Goal: Task Accomplishment & Management: Manage account settings

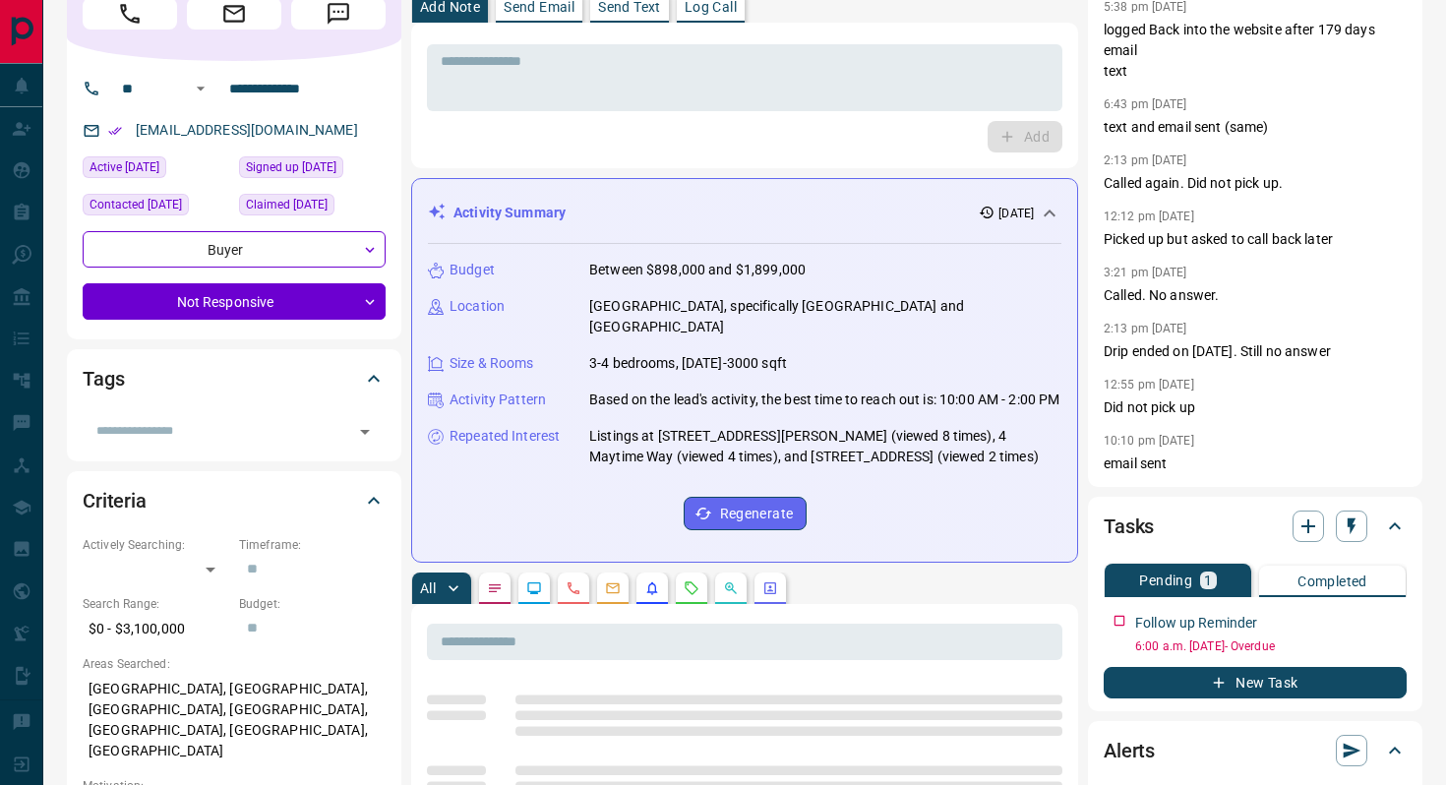
scroll to position [96, 0]
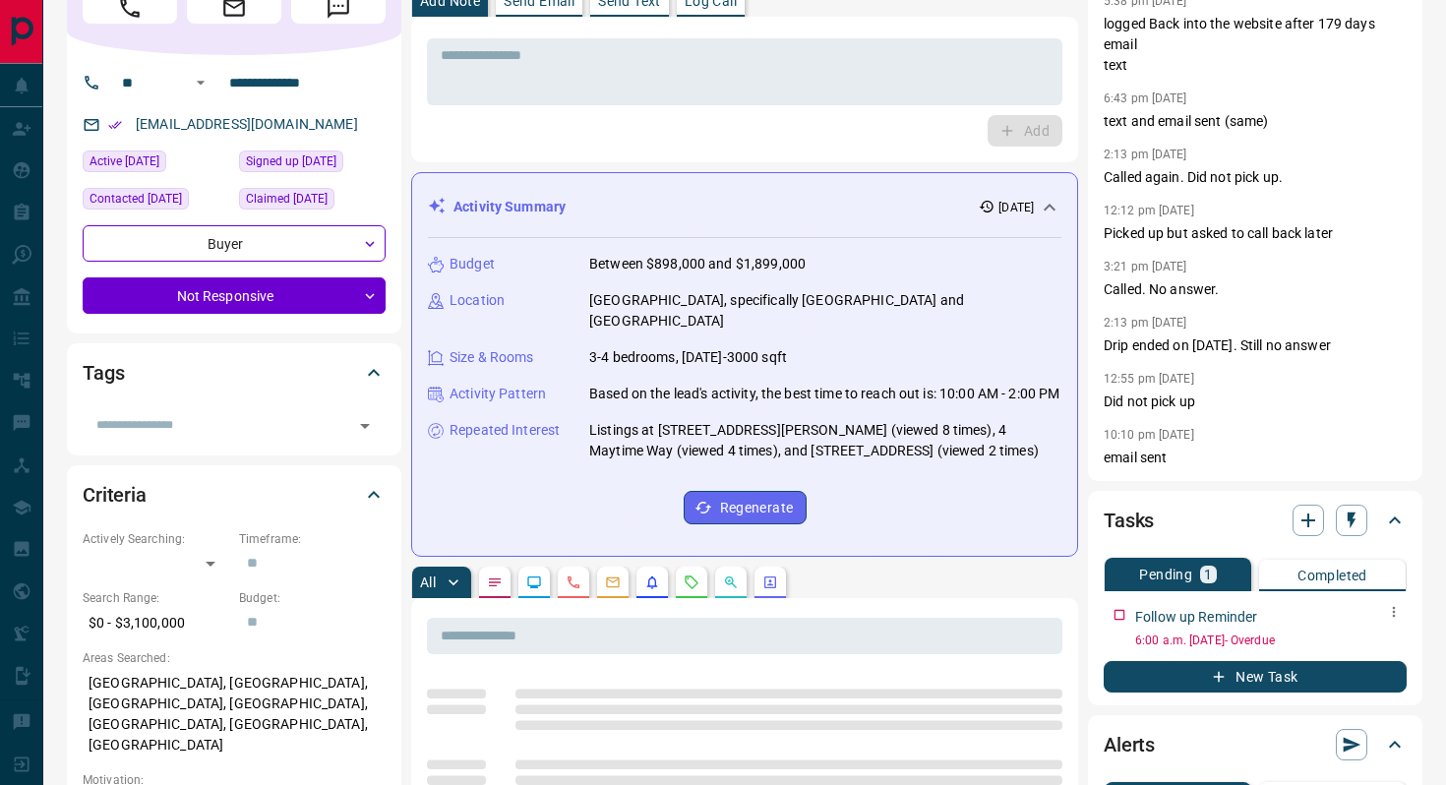
click at [1387, 611] on icon "button" at bounding box center [1394, 612] width 16 height 16
click at [1363, 644] on li "Edit" at bounding box center [1362, 649] width 87 height 30
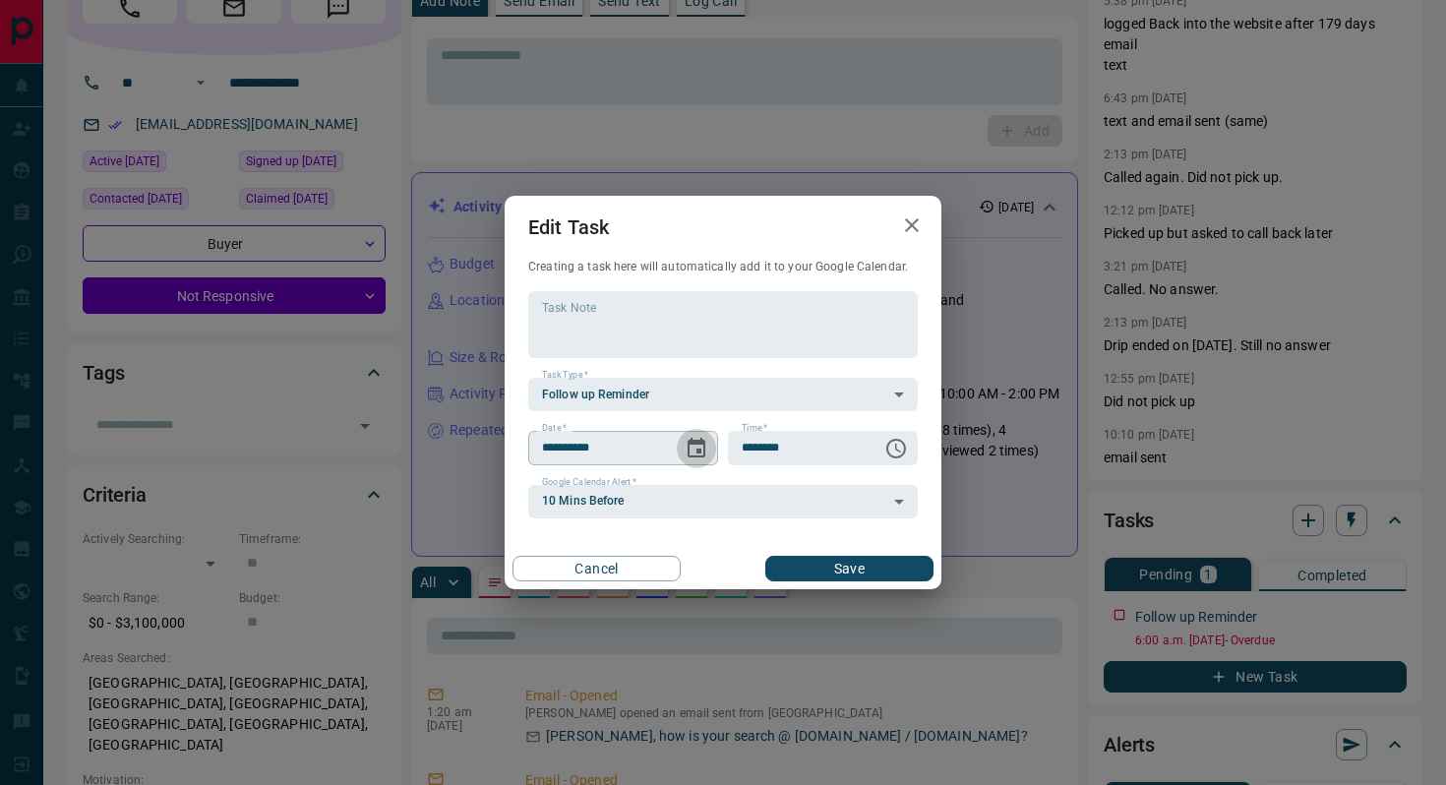
click at [689, 432] on button "Choose date, selected date is Aug 7, 2025" at bounding box center [696, 448] width 39 height 39
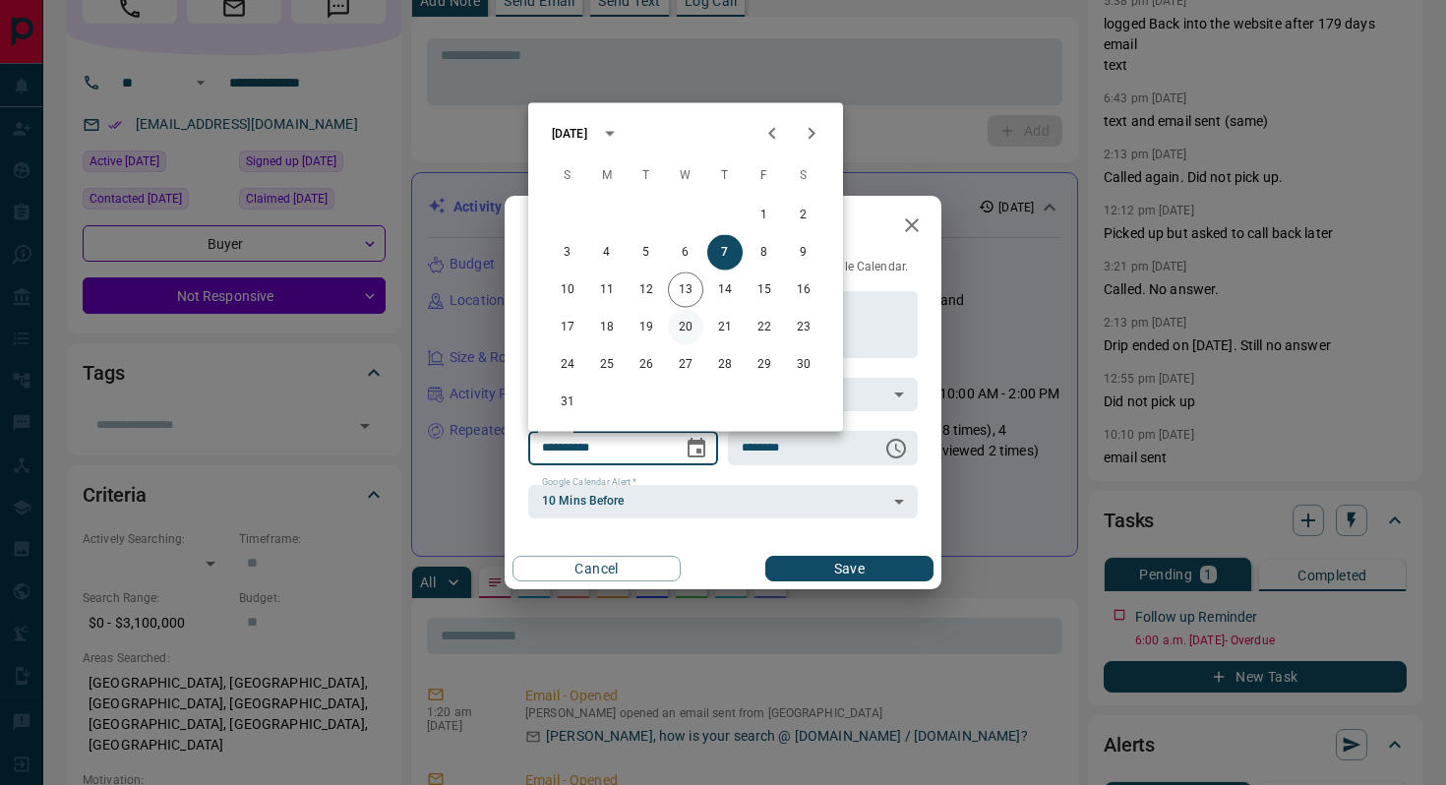
click at [683, 328] on button "20" at bounding box center [685, 327] width 35 height 35
type input "**********"
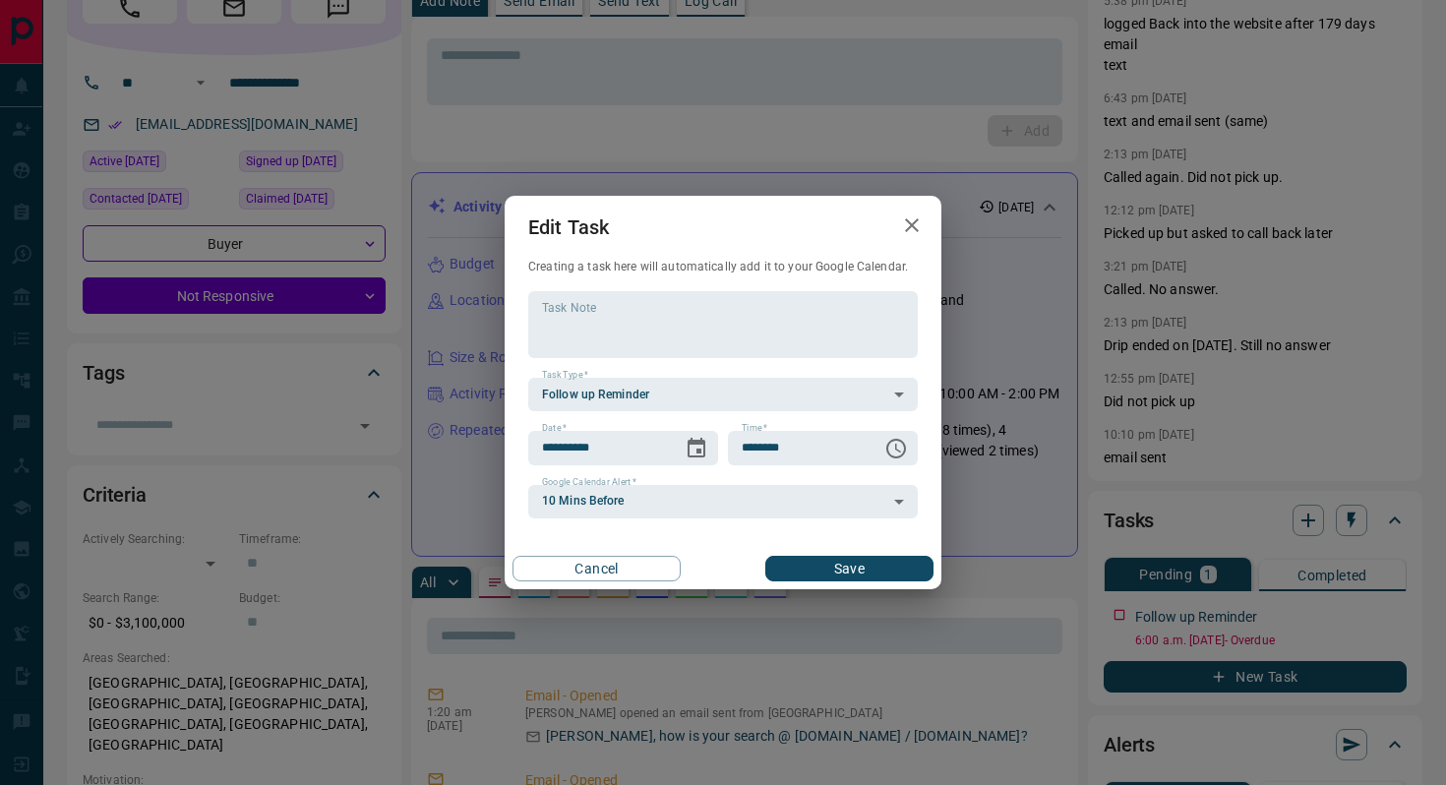
click at [835, 559] on button "Save" at bounding box center [849, 569] width 168 height 26
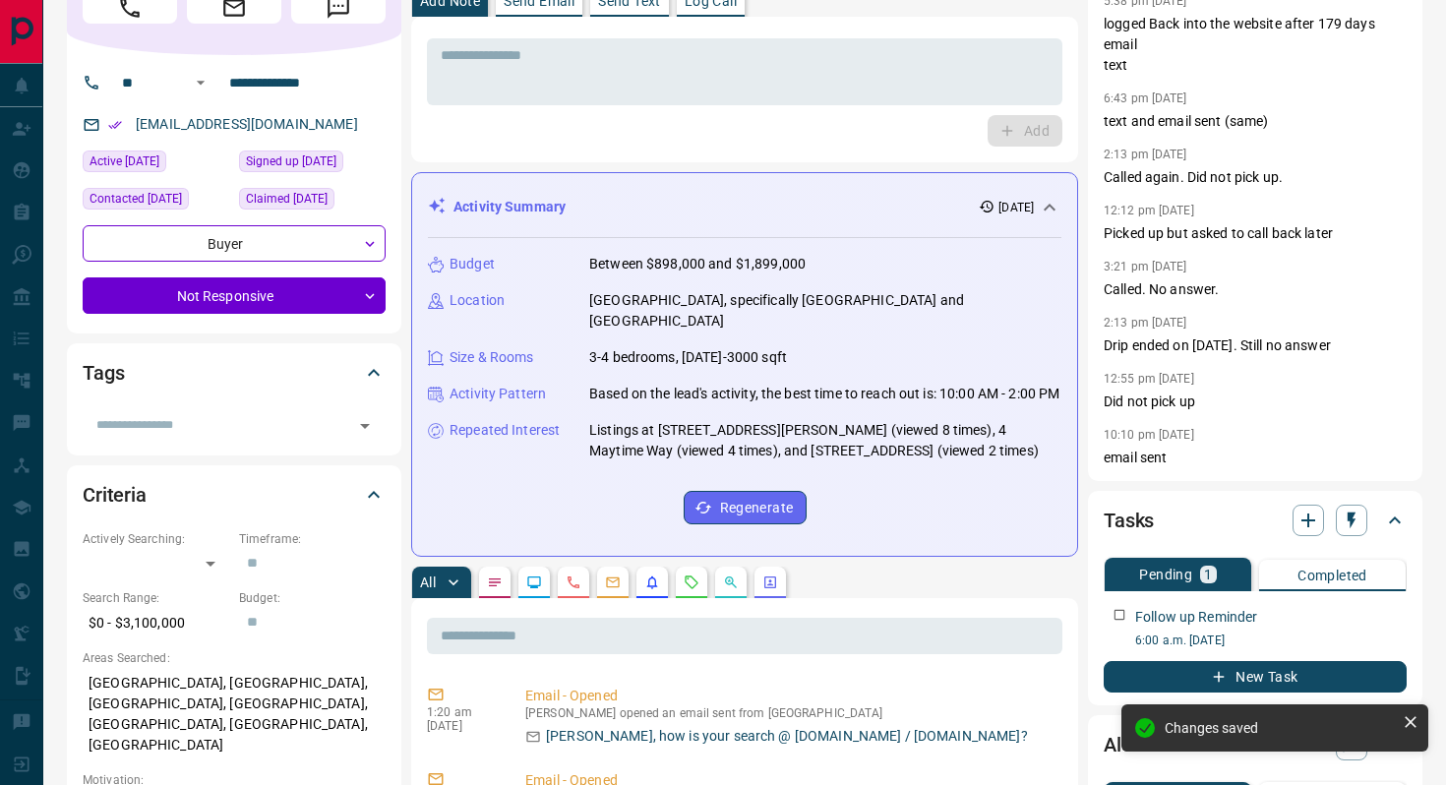
scroll to position [0, 0]
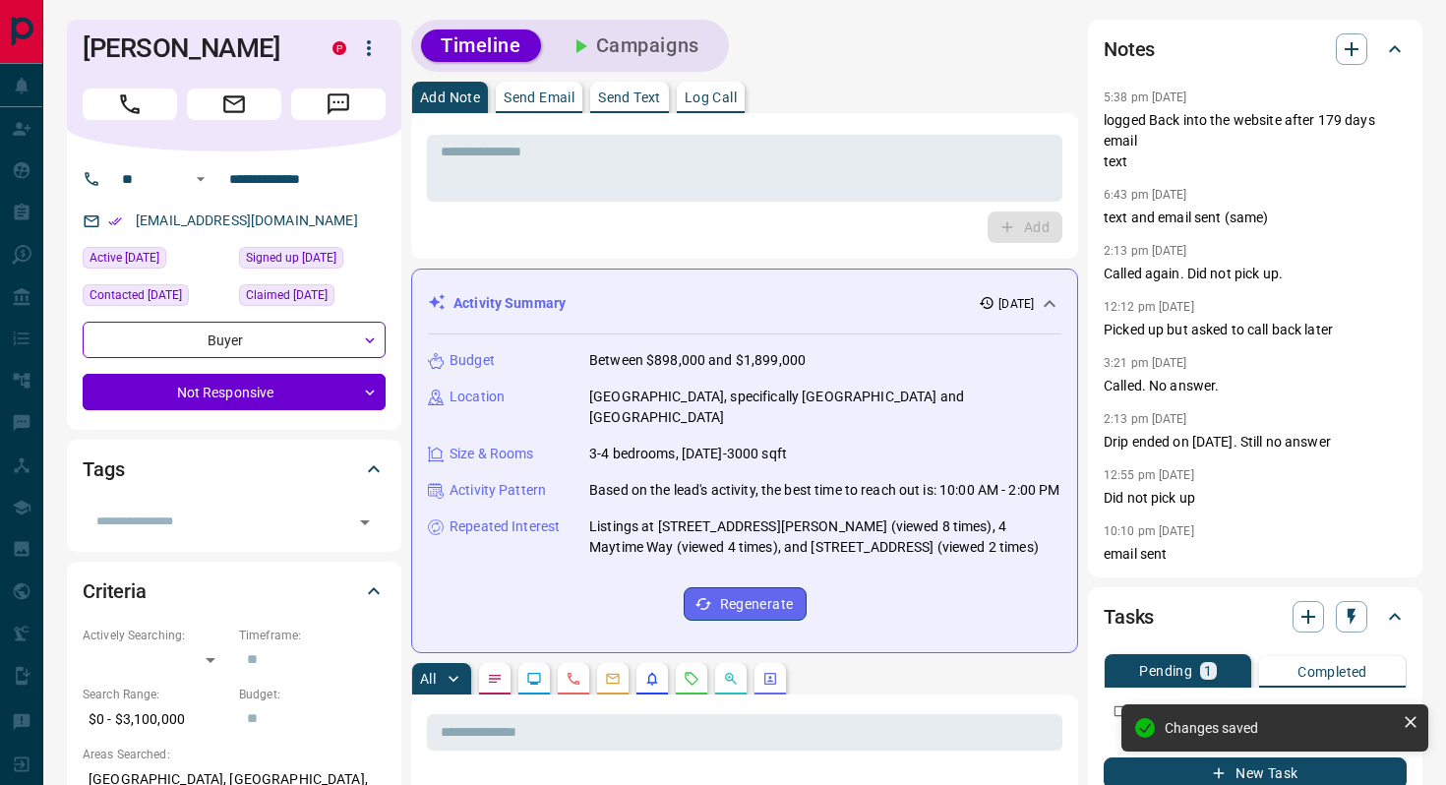
click at [684, 27] on div "Timeline Campaigns" at bounding box center [570, 46] width 306 height 40
click at [681, 44] on button "Campaigns" at bounding box center [634, 46] width 170 height 32
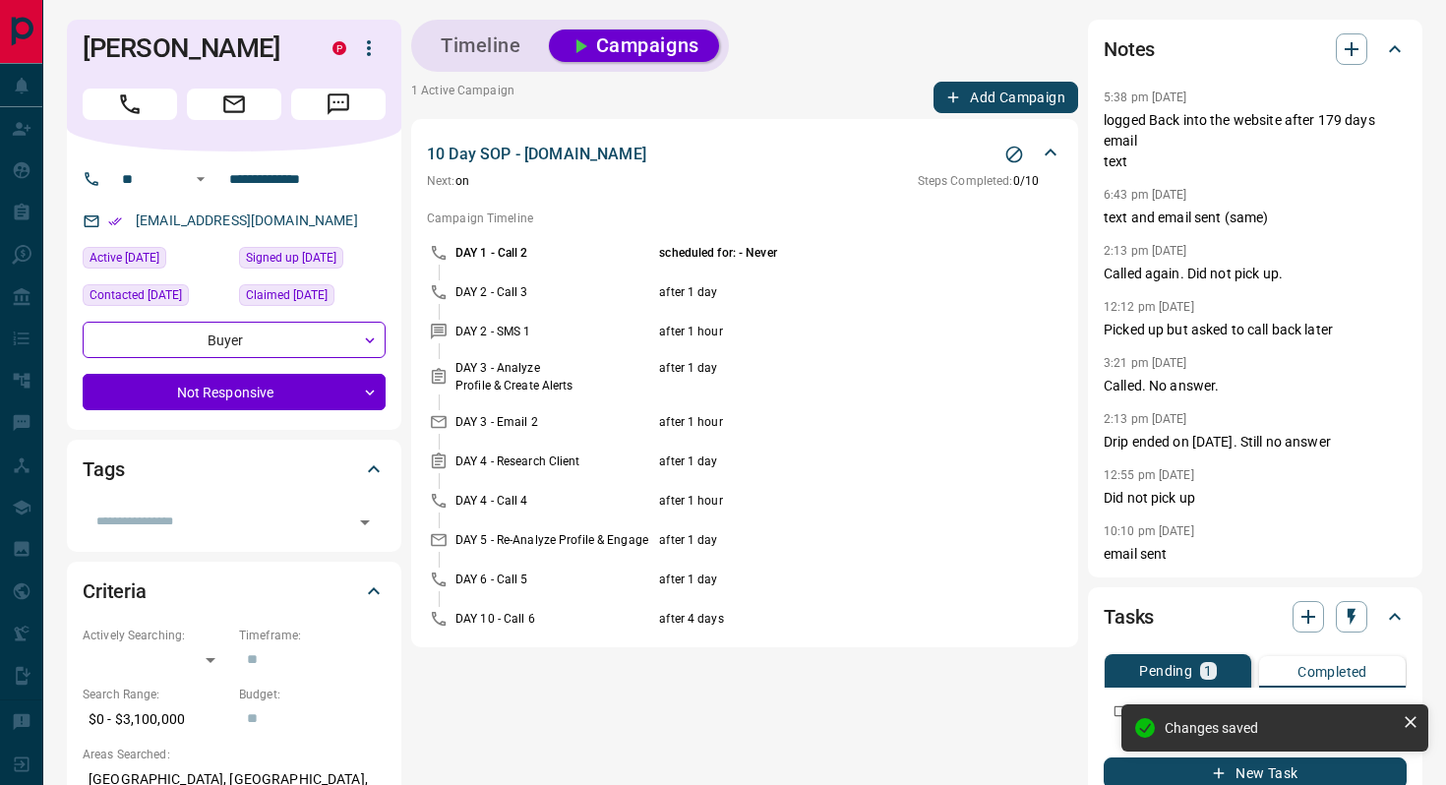
click at [450, 46] on button "Timeline" at bounding box center [481, 46] width 120 height 32
